Goal: Transaction & Acquisition: Purchase product/service

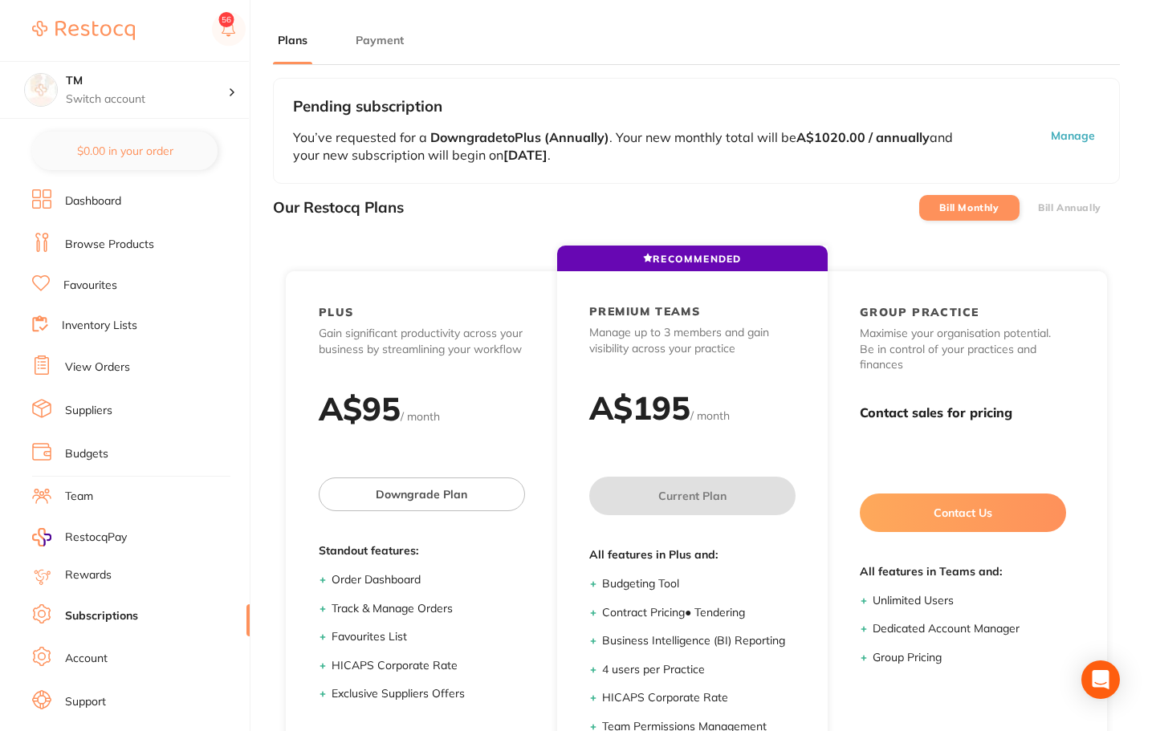
click at [117, 244] on link "Browse Products" at bounding box center [109, 245] width 89 height 16
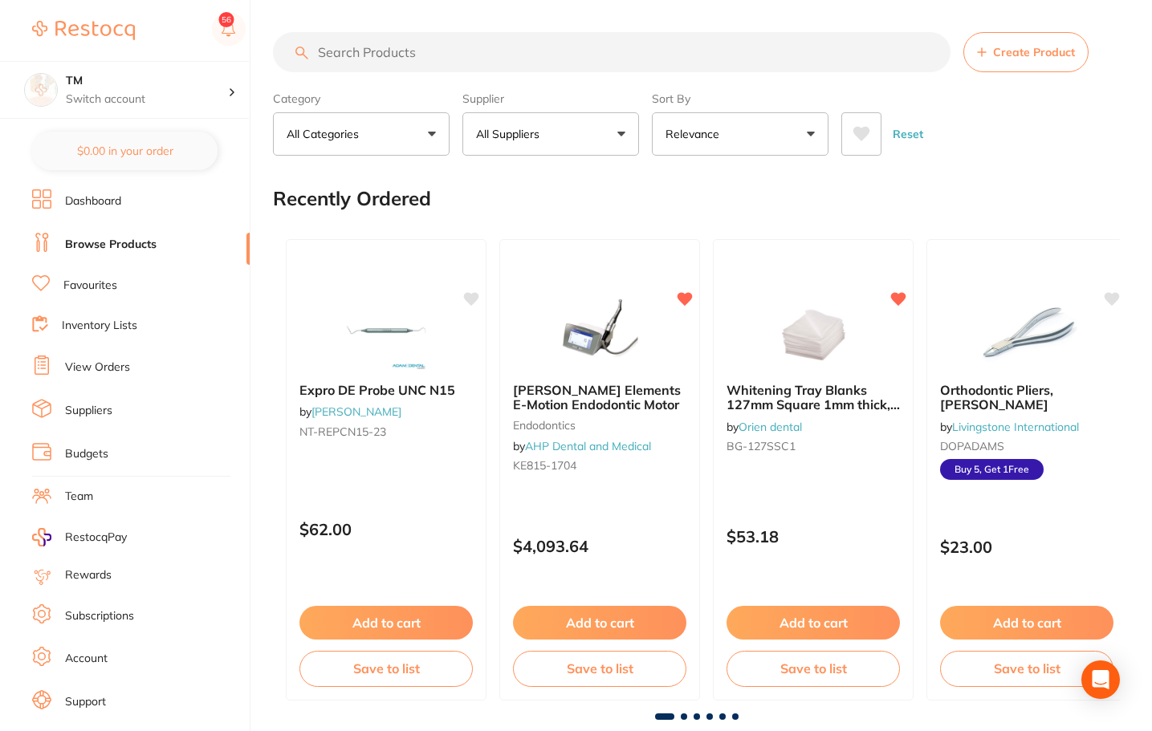
click at [381, 63] on input "search" at bounding box center [612, 52] width 678 height 40
paste input "M6-MS260-MK2"
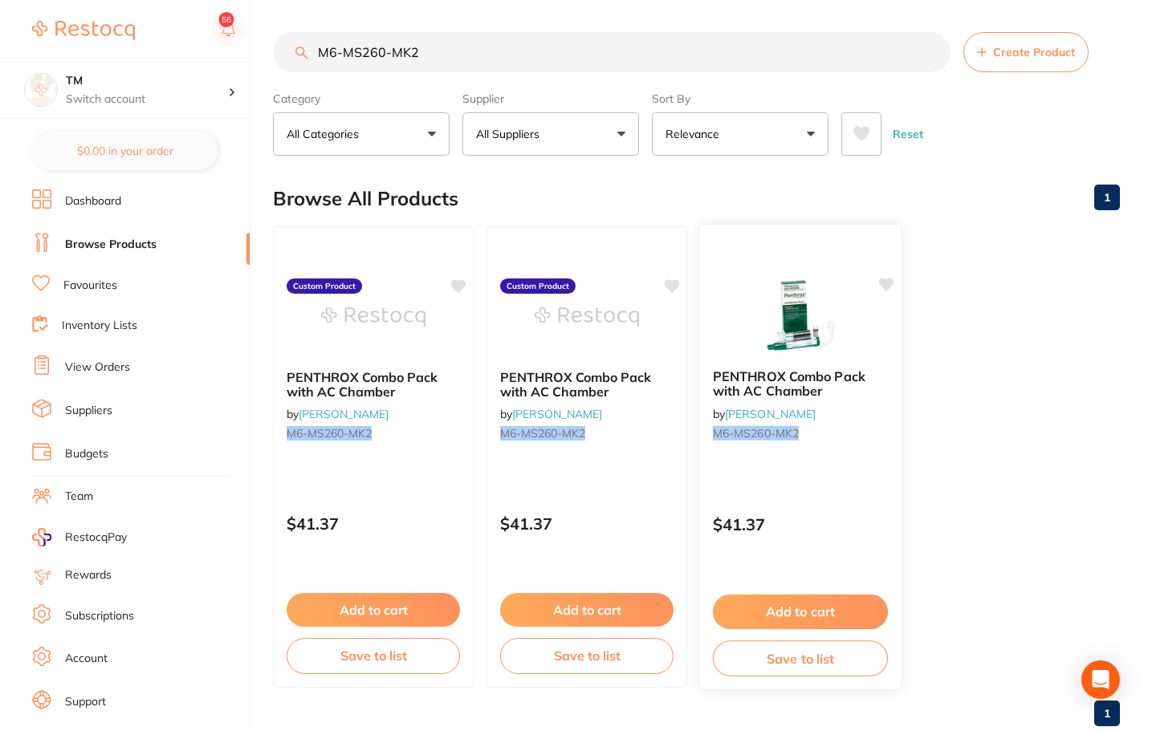
type input "M6-MS260-MK2"
click at [813, 434] on small "M6-MS260-MK2" at bounding box center [800, 433] width 175 height 13
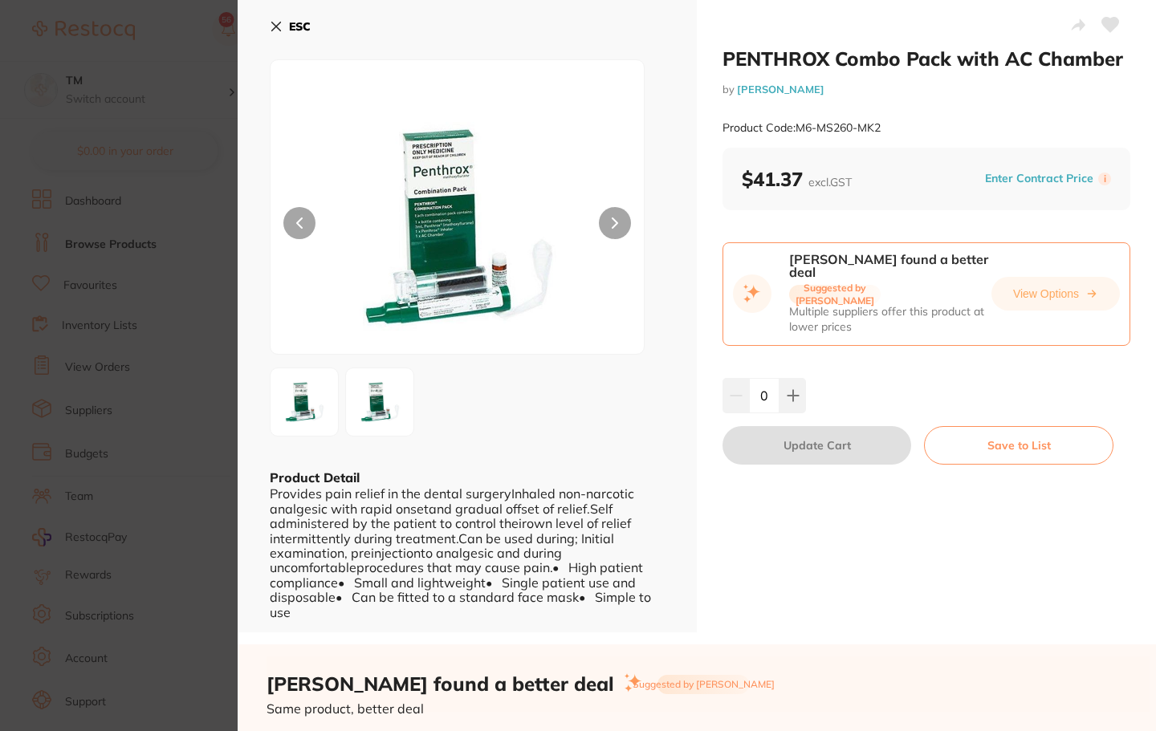
click at [1103, 25] on icon at bounding box center [1110, 25] width 17 height 14
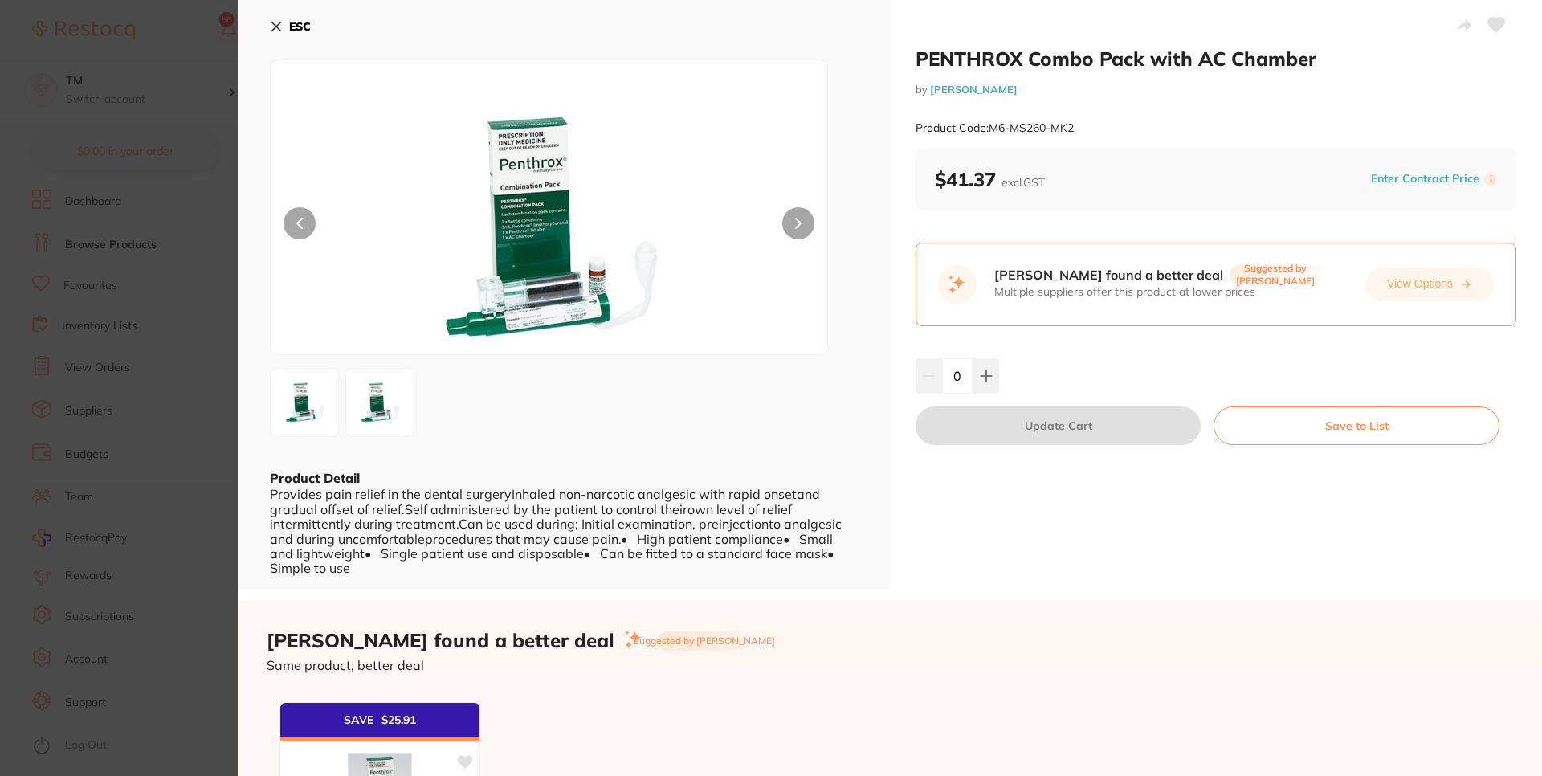
click at [1151, 26] on icon at bounding box center [1496, 25] width 17 height 14
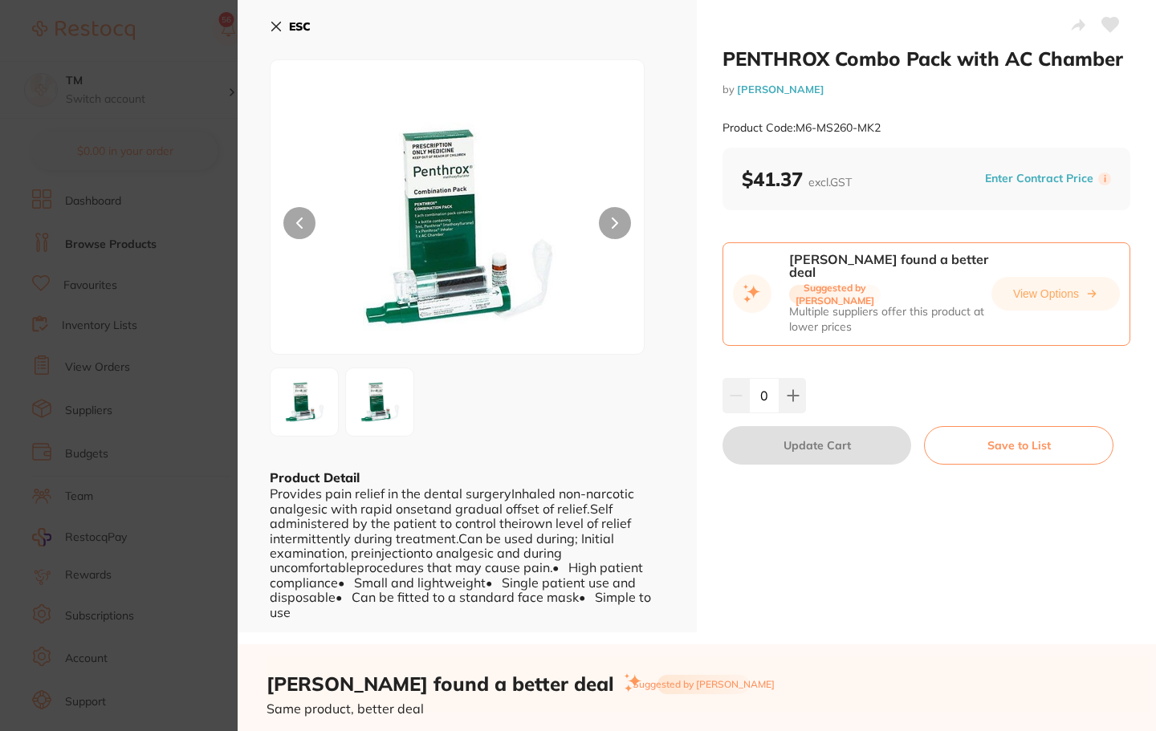
click at [280, 30] on icon at bounding box center [276, 26] width 13 height 13
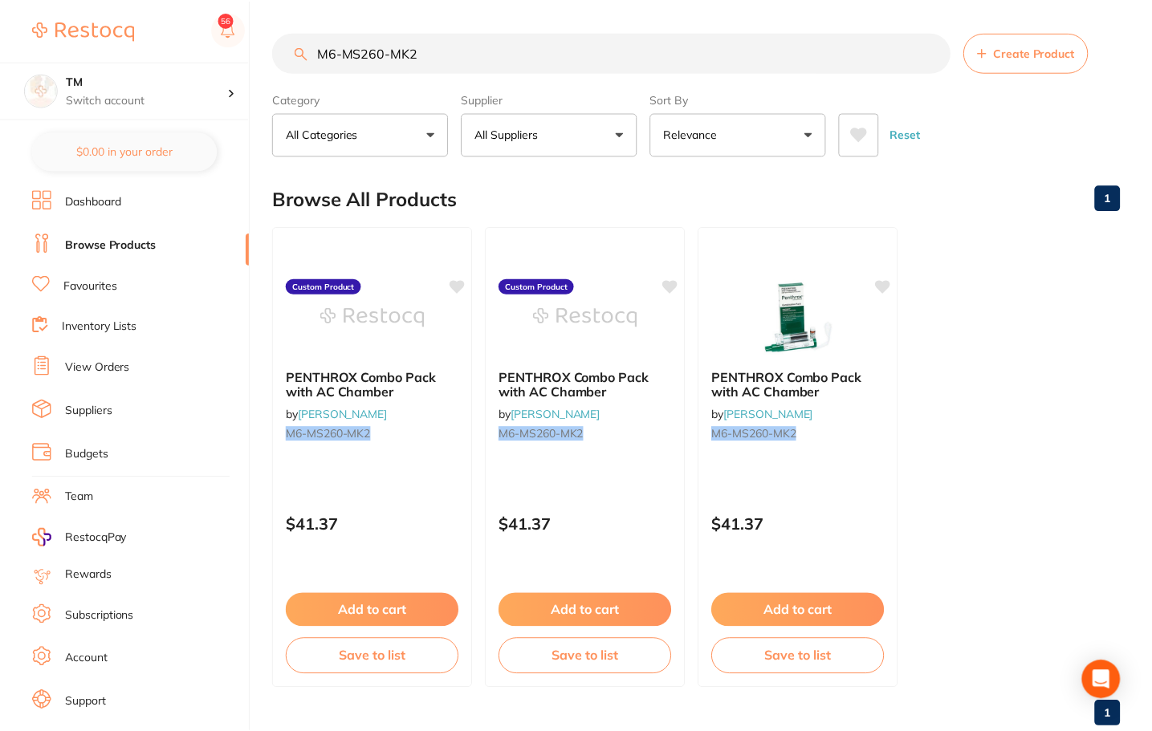
scroll to position [1, 0]
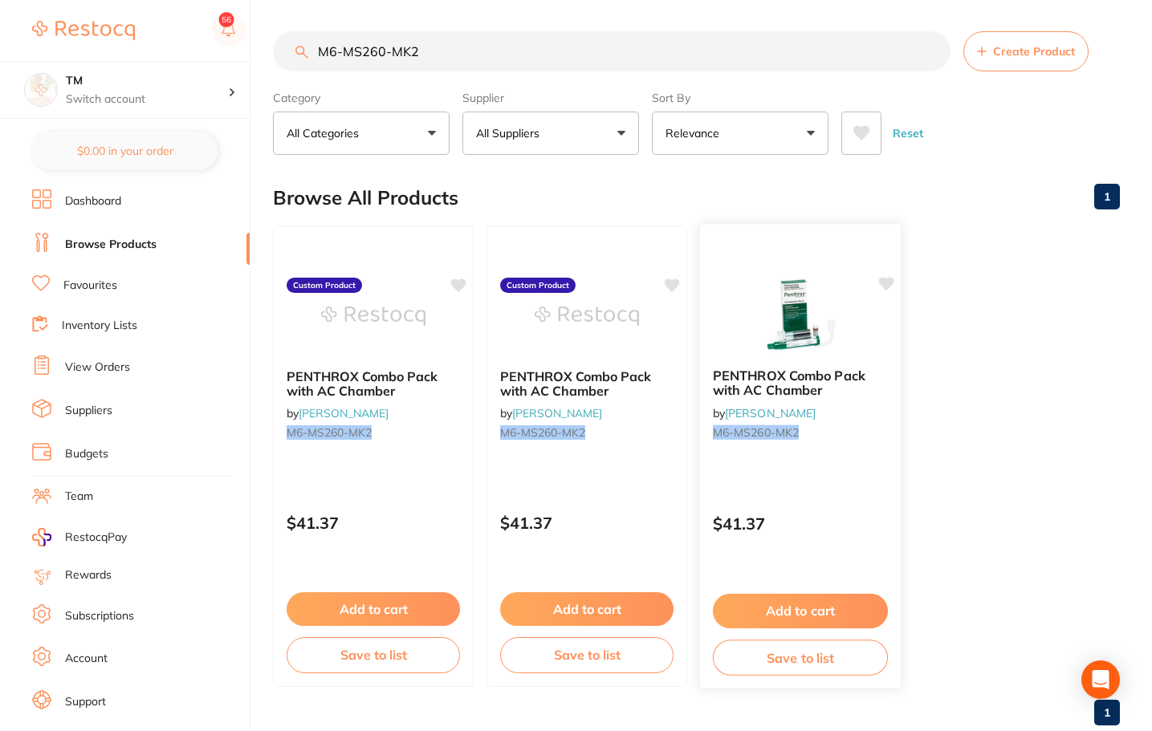
click at [882, 285] on icon at bounding box center [886, 284] width 15 height 14
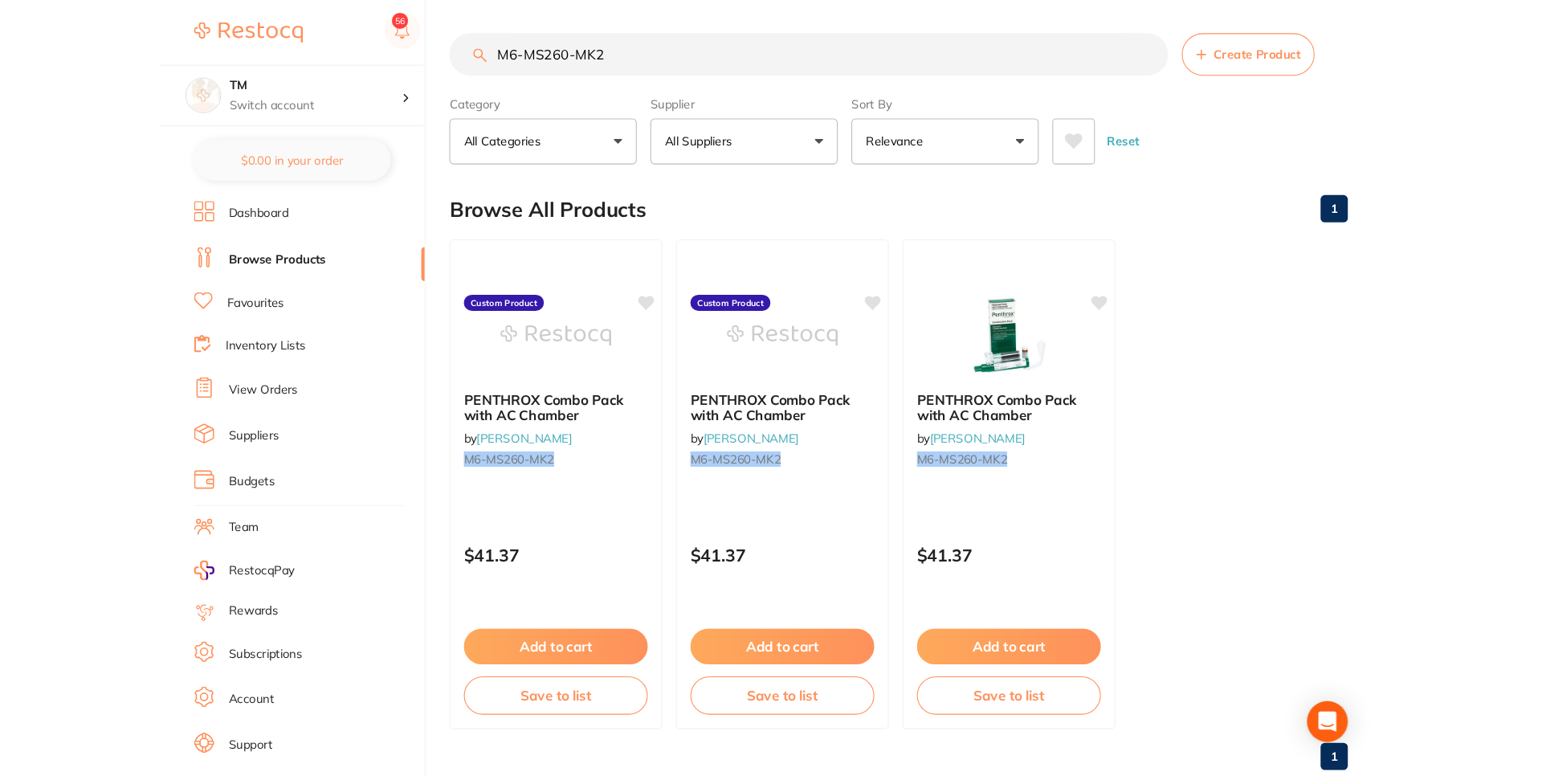
scroll to position [0, 0]
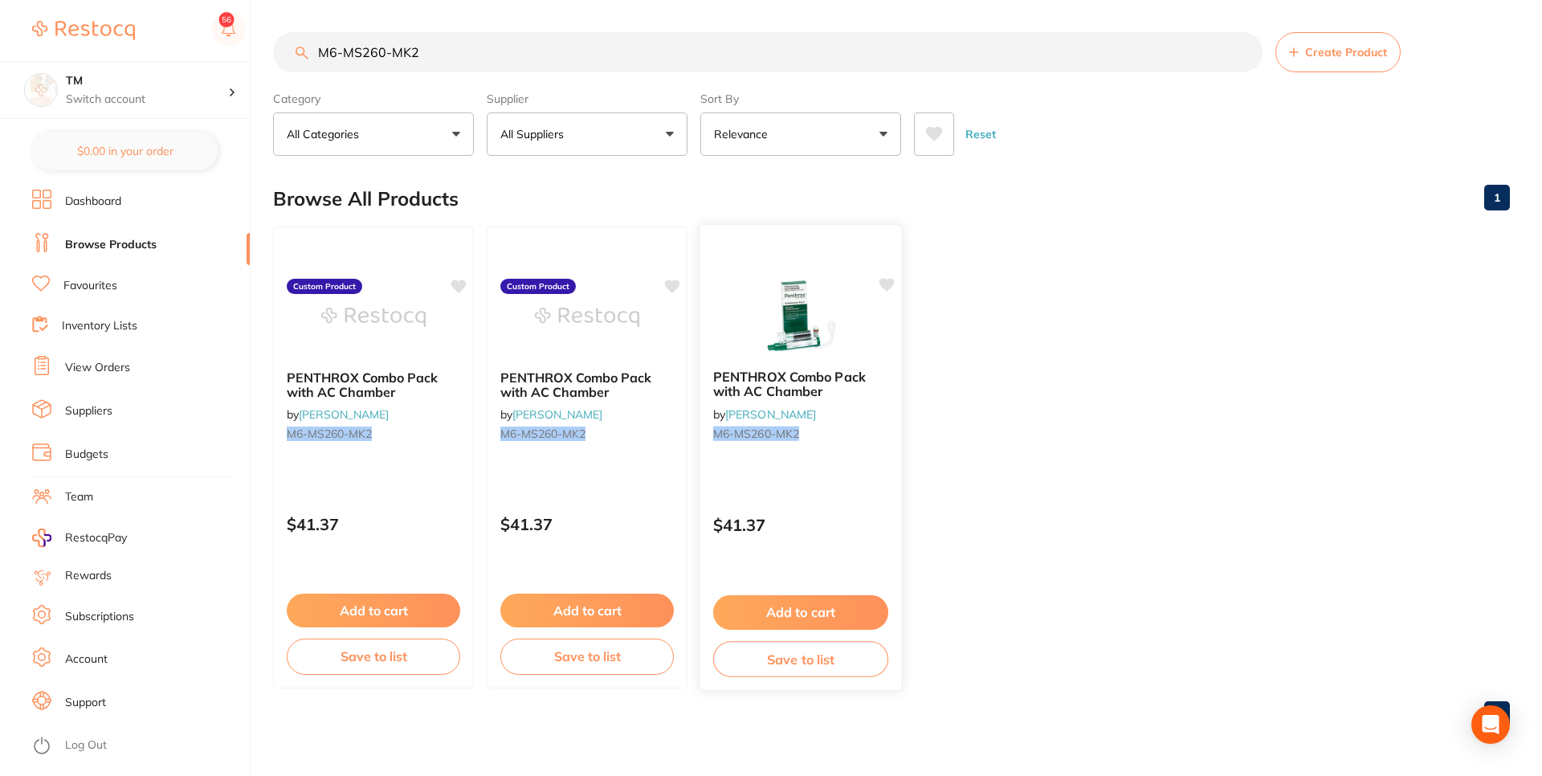
click at [889, 283] on icon at bounding box center [886, 285] width 15 height 14
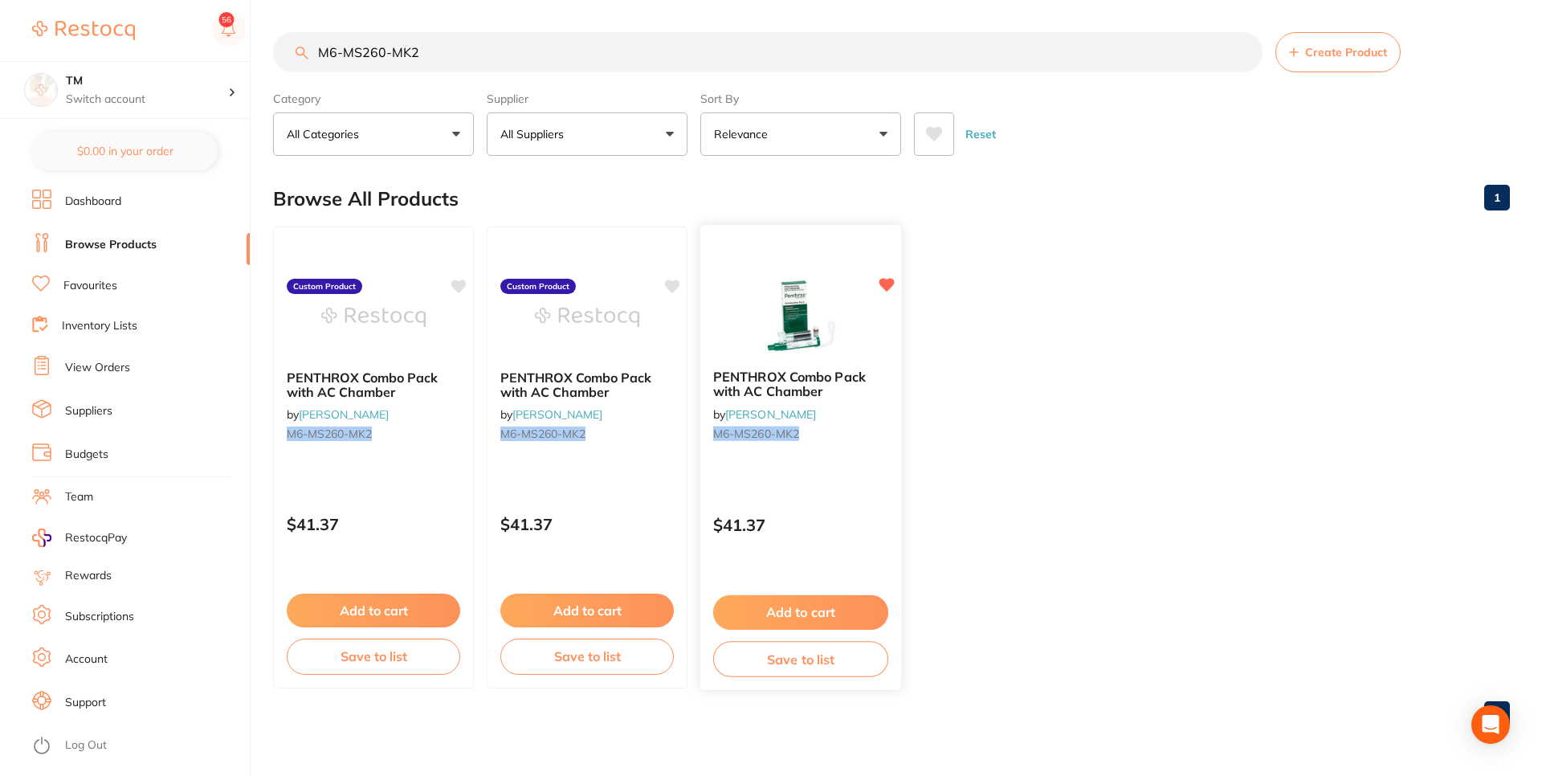
click at [889, 283] on icon at bounding box center [886, 285] width 15 height 14
click at [886, 283] on icon at bounding box center [886, 285] width 15 height 14
click at [884, 289] on icon at bounding box center [886, 285] width 16 height 16
click at [891, 281] on icon at bounding box center [886, 285] width 15 height 14
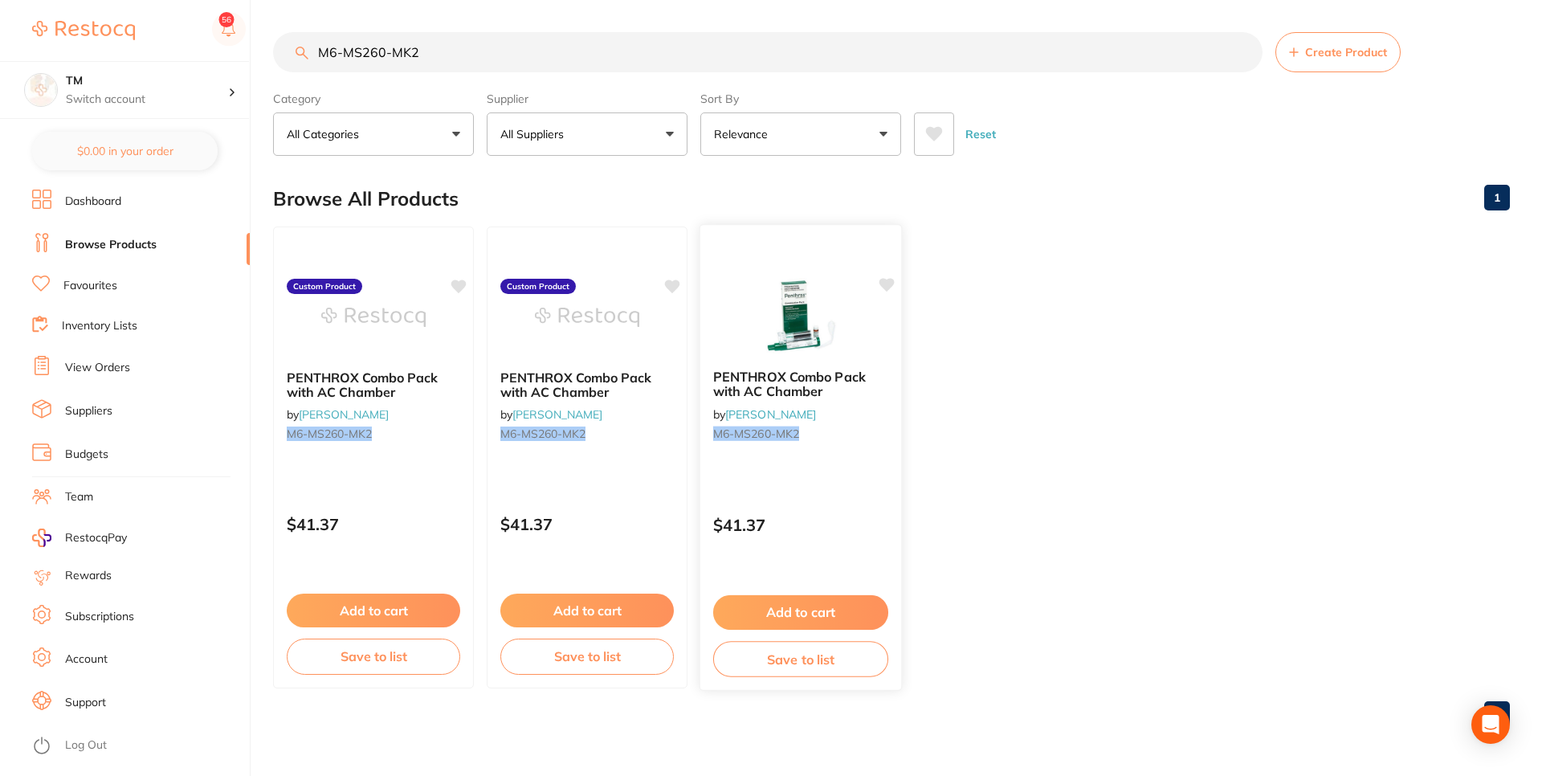
click at [891, 281] on icon at bounding box center [886, 285] width 15 height 14
click at [882, 284] on icon at bounding box center [886, 285] width 15 height 14
click at [883, 284] on icon at bounding box center [886, 285] width 15 height 14
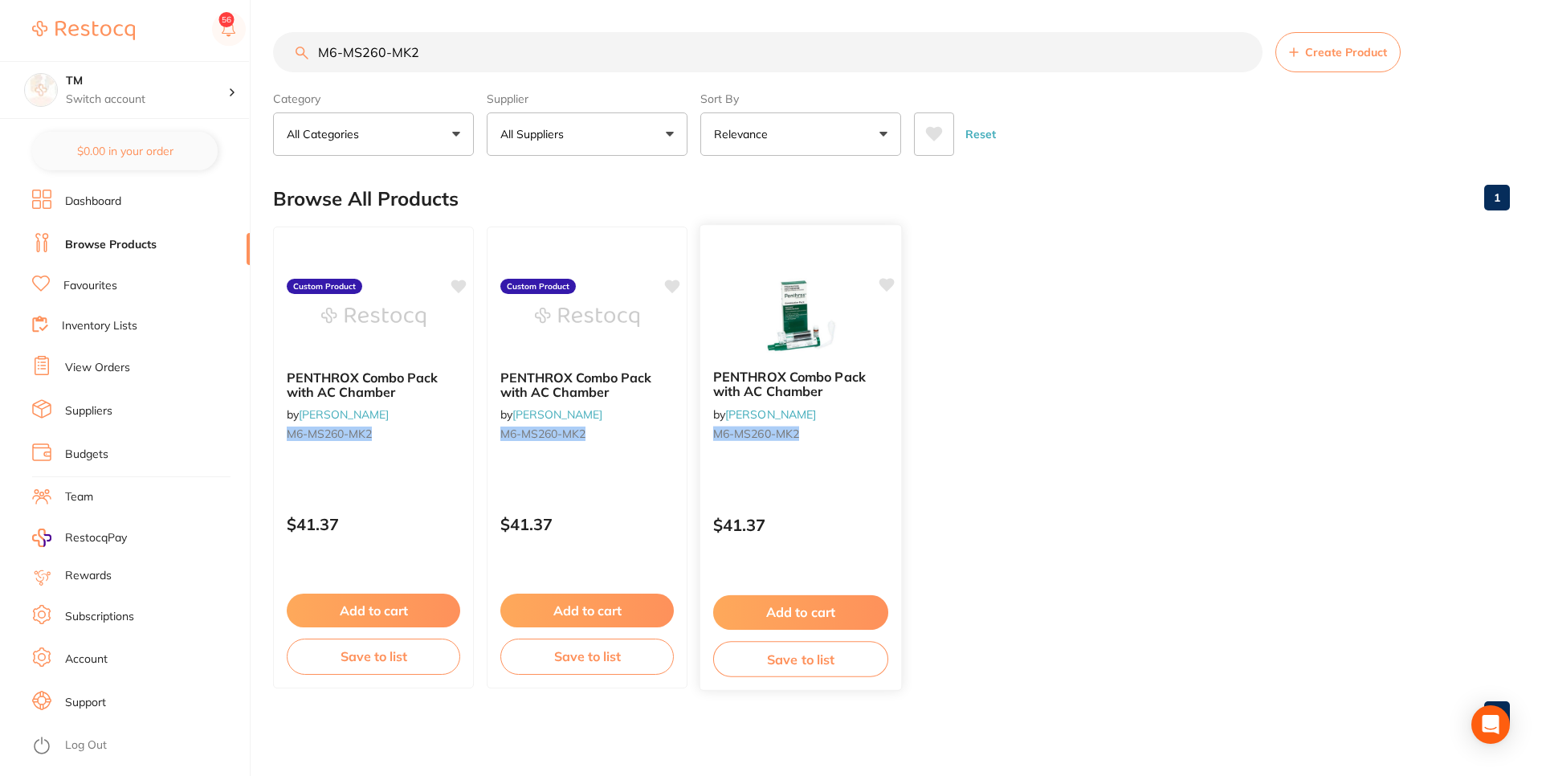
click at [886, 286] on icon at bounding box center [886, 285] width 15 height 14
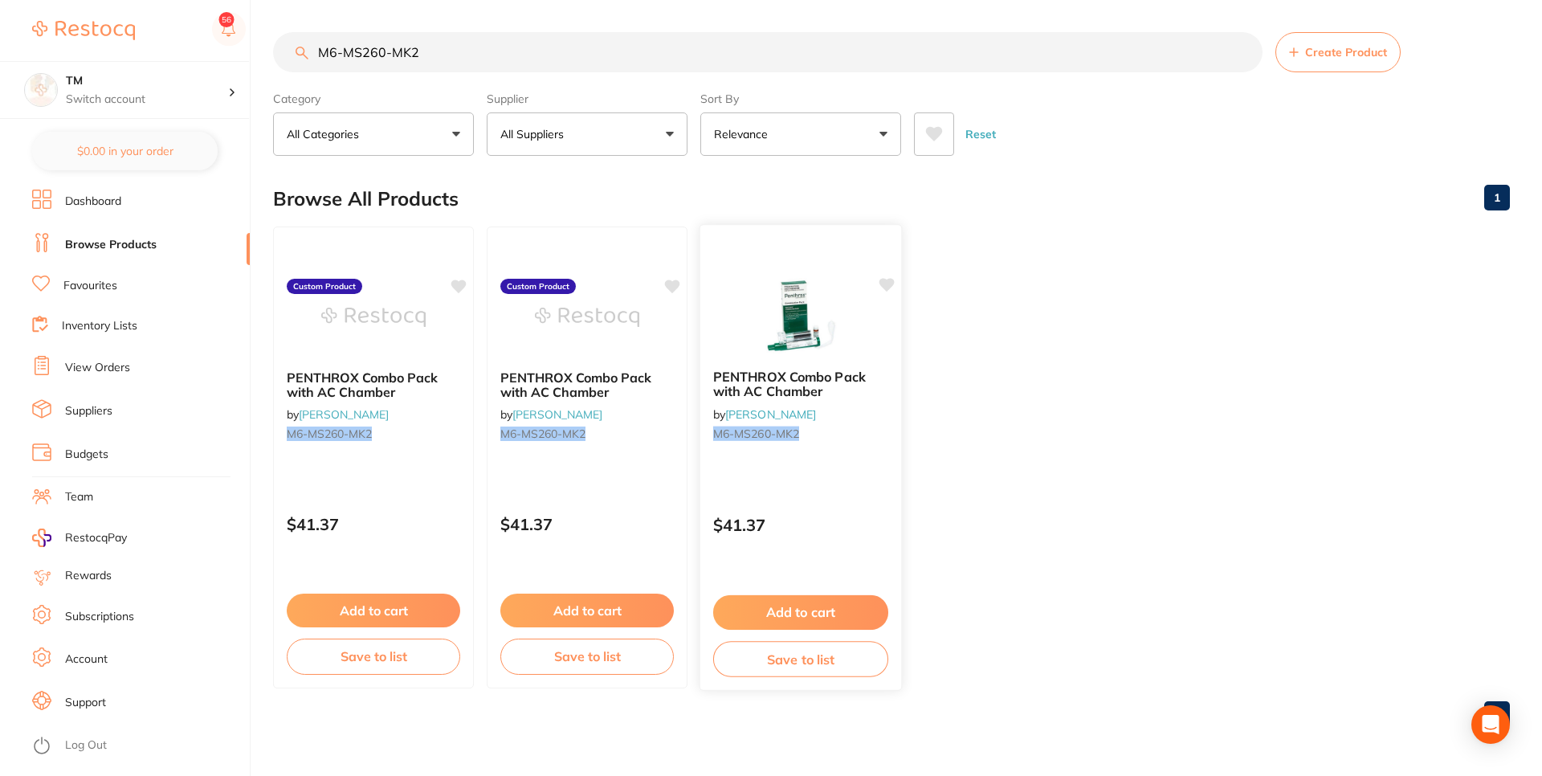
click at [886, 286] on icon at bounding box center [886, 285] width 15 height 14
click at [885, 277] on icon at bounding box center [886, 285] width 16 height 16
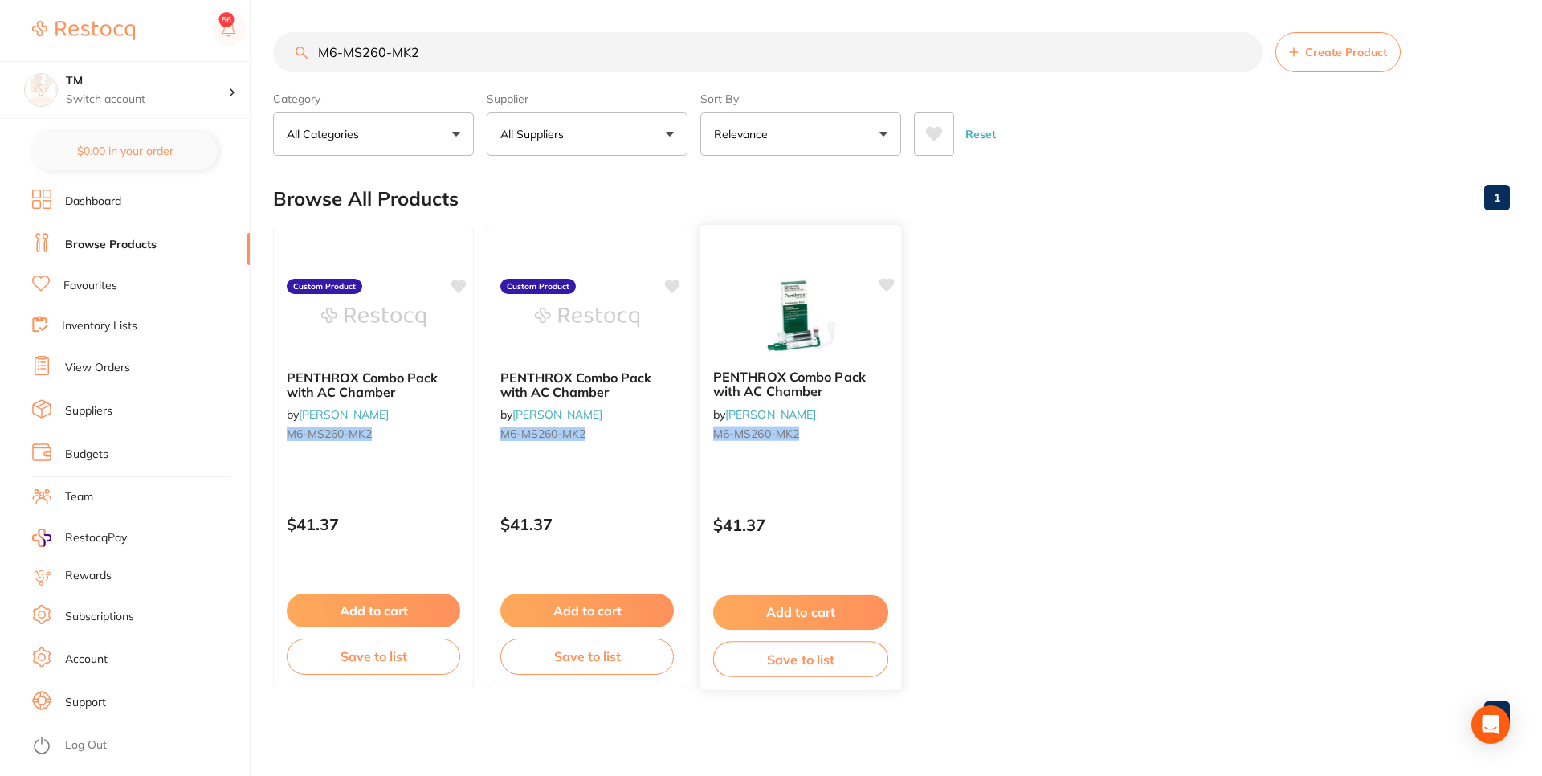
click at [886, 280] on icon at bounding box center [886, 285] width 15 height 14
click at [789, 400] on div "PENTHROX Combo Pack with AC Chamber by [PERSON_NAME] M6-MS260-MK2" at bounding box center [800, 409] width 201 height 104
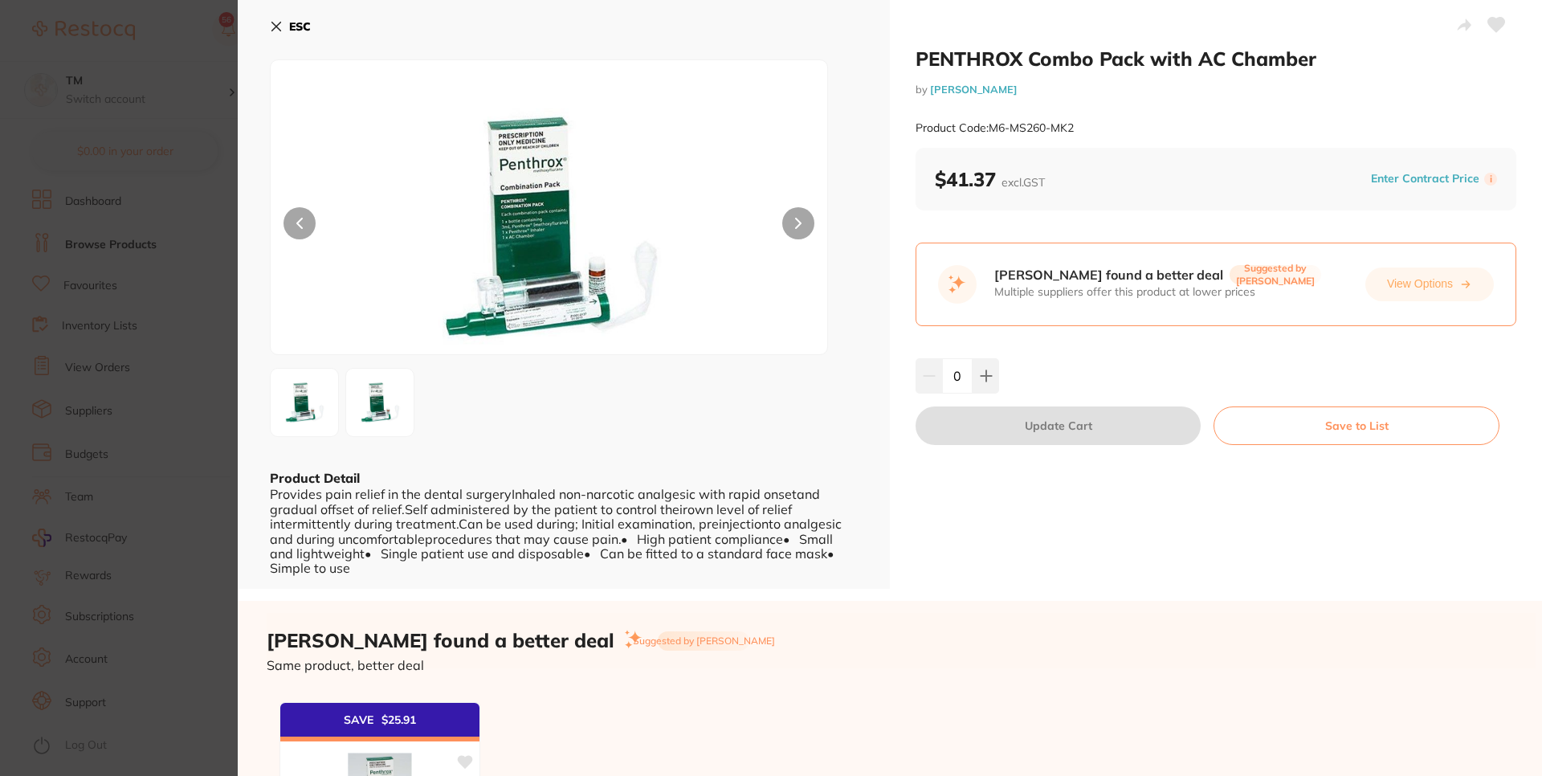
click at [1151, 16] on button at bounding box center [1496, 26] width 40 height 40
click at [1151, 29] on icon at bounding box center [1496, 25] width 17 height 14
click at [177, 164] on section "PENTHROX Combo Pack with AC Chamber by [PERSON_NAME] Product Code: M6-MS260-MK2…" at bounding box center [771, 388] width 1542 height 776
